Goal: Task Accomplishment & Management: Use online tool/utility

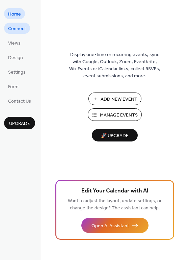
click at [11, 30] on span "Connect" at bounding box center [17, 28] width 18 height 7
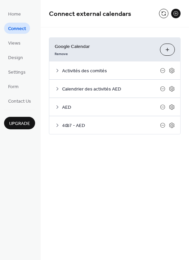
click at [58, 70] on icon at bounding box center [57, 70] width 5 height 5
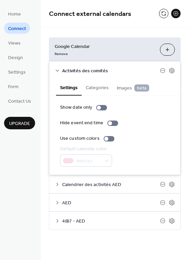
click at [58, 70] on icon at bounding box center [57, 70] width 5 height 5
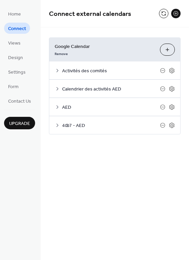
click at [58, 90] on icon at bounding box center [57, 88] width 5 height 5
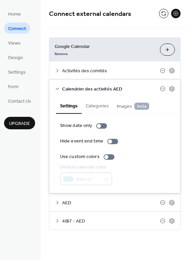
click at [58, 90] on icon at bounding box center [57, 88] width 5 height 5
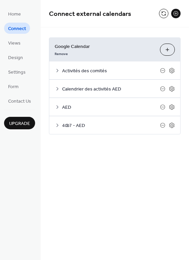
click at [59, 107] on icon at bounding box center [57, 106] width 5 height 5
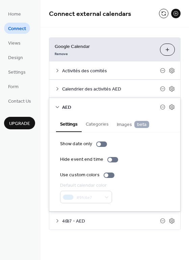
click at [59, 107] on icon at bounding box center [57, 106] width 5 height 5
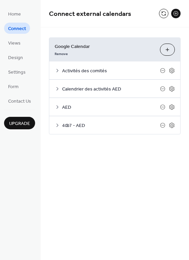
click at [58, 71] on icon at bounding box center [57, 70] width 5 height 5
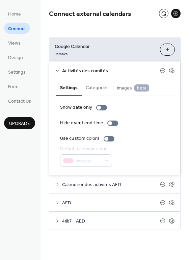
click at [58, 71] on icon at bounding box center [57, 70] width 5 height 5
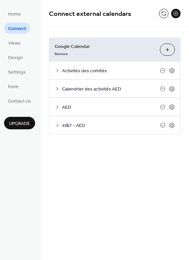
click at [98, 14] on span "Connect external calendars" at bounding box center [90, 13] width 82 height 13
click at [166, 52] on button "Choose Calendars" at bounding box center [167, 50] width 15 height 12
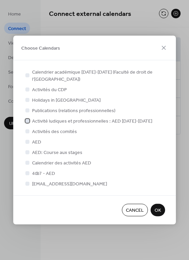
click at [28, 122] on div at bounding box center [27, 121] width 4 height 4
click at [28, 121] on icon at bounding box center [27, 120] width 3 height 3
click at [164, 48] on icon at bounding box center [164, 48] width 4 height 4
